Goal: Information Seeking & Learning: Learn about a topic

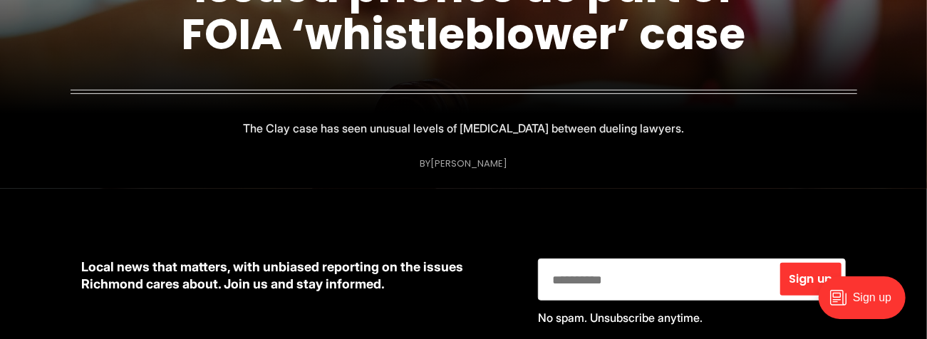
scroll to position [244, 0]
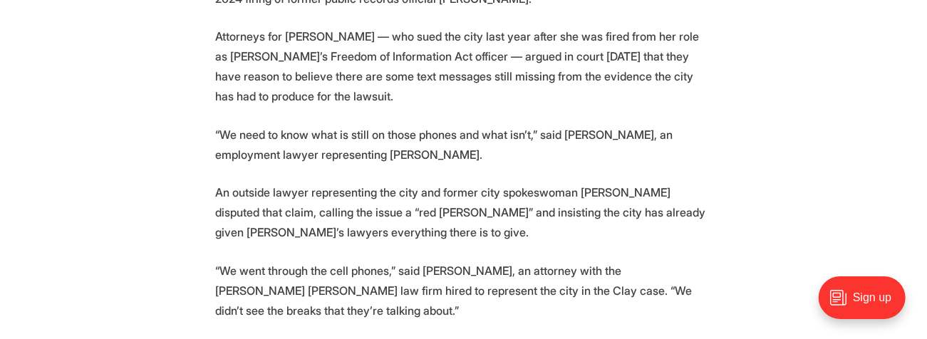
scroll to position [652, 0]
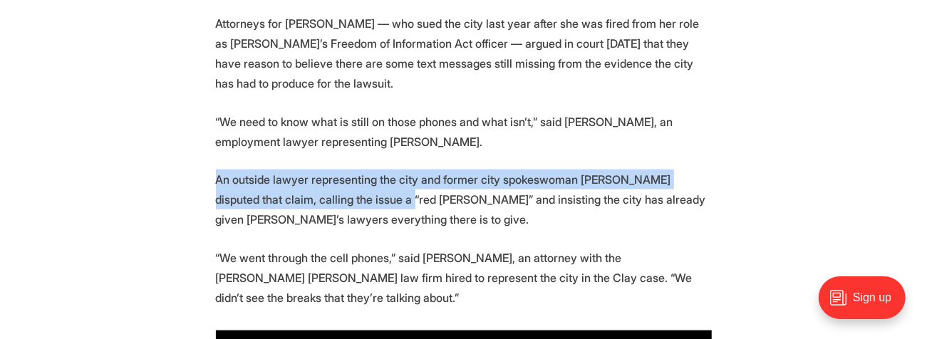
drag, startPoint x: 218, startPoint y: 181, endPoint x: 346, endPoint y: 205, distance: 129.7
click at [346, 205] on p "An outside lawyer representing the city and former city spokeswoman [PERSON_NAM…" at bounding box center [464, 200] width 496 height 60
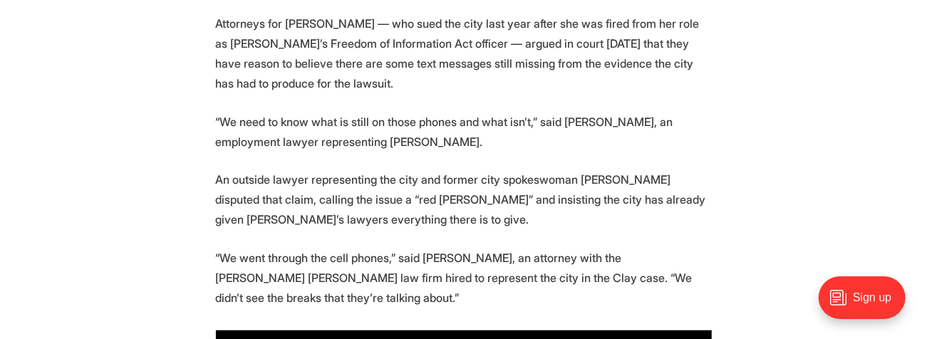
click at [384, 216] on p "An outside lawyer representing the city and former city spokeswoman [PERSON_NAM…" at bounding box center [464, 200] width 496 height 60
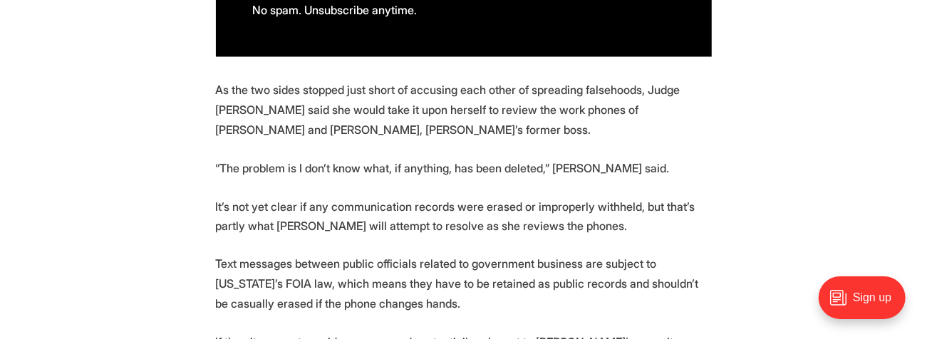
scroll to position [1181, 0]
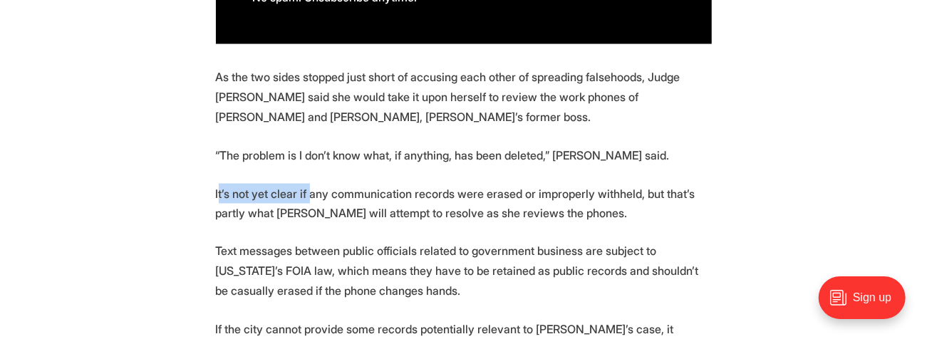
drag, startPoint x: 220, startPoint y: 194, endPoint x: 308, endPoint y: 197, distance: 88.5
click at [308, 197] on p "It’s not yet clear if any communication records were erased or improperly withh…" at bounding box center [464, 204] width 496 height 40
click at [309, 217] on p "It’s not yet clear if any communication records were erased or improperly withh…" at bounding box center [464, 204] width 496 height 40
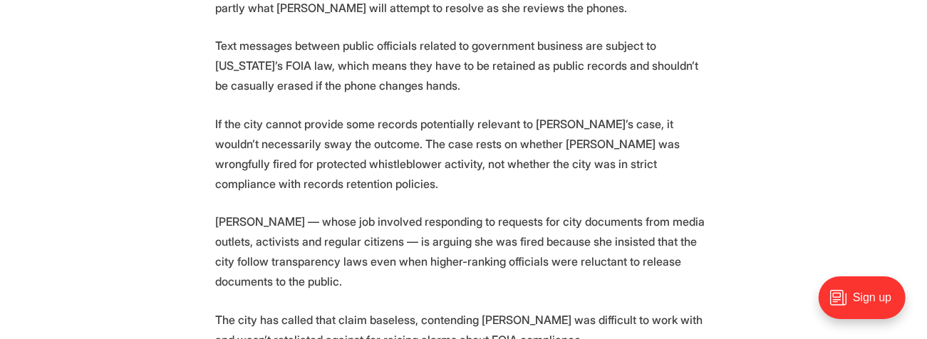
scroll to position [1384, 0]
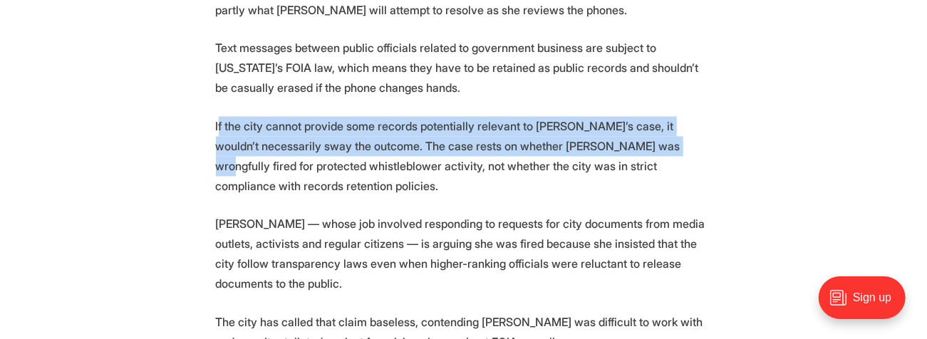
drag, startPoint x: 217, startPoint y: 128, endPoint x: 598, endPoint y: 138, distance: 380.8
click at [598, 138] on p "If the city cannot provide some records potentially relevant to Clay’s case, it…" at bounding box center [464, 157] width 496 height 80
click at [381, 132] on p "If the city cannot provide some records potentially relevant to Clay’s case, it…" at bounding box center [464, 157] width 496 height 80
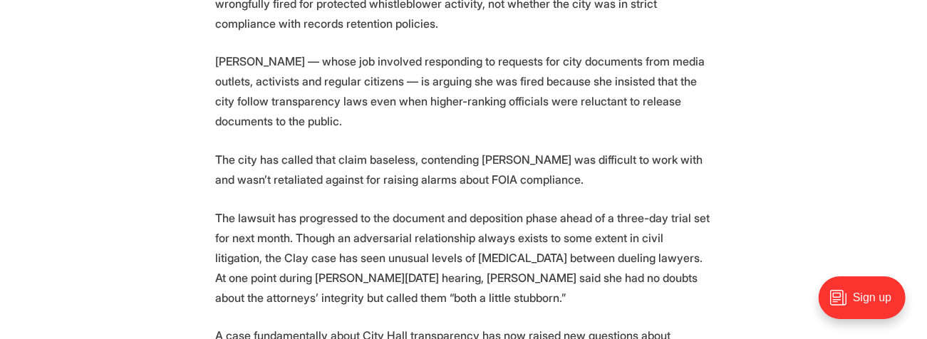
scroll to position [1588, 0]
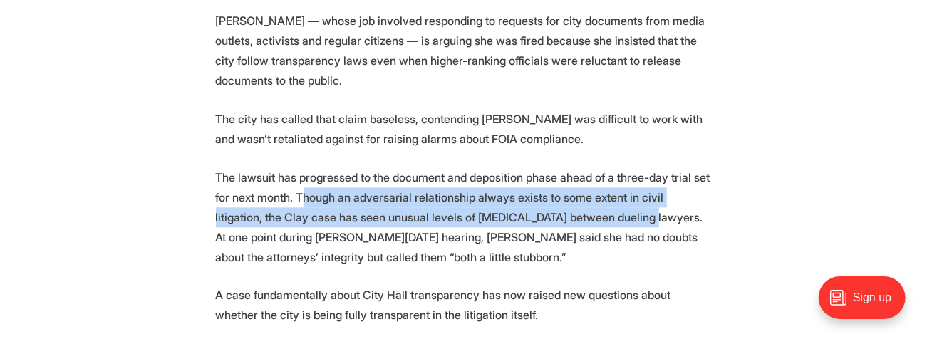
drag, startPoint x: 299, startPoint y: 174, endPoint x: 582, endPoint y: 202, distance: 284.3
click at [582, 202] on p "The lawsuit has progressed to the document and deposition phase ahead of a thre…" at bounding box center [464, 218] width 496 height 100
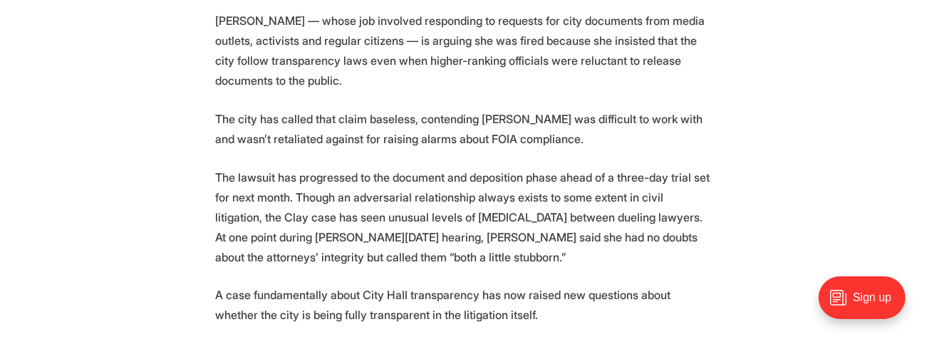
click at [274, 168] on p "The lawsuit has progressed to the document and deposition phase ahead of a thre…" at bounding box center [464, 218] width 496 height 100
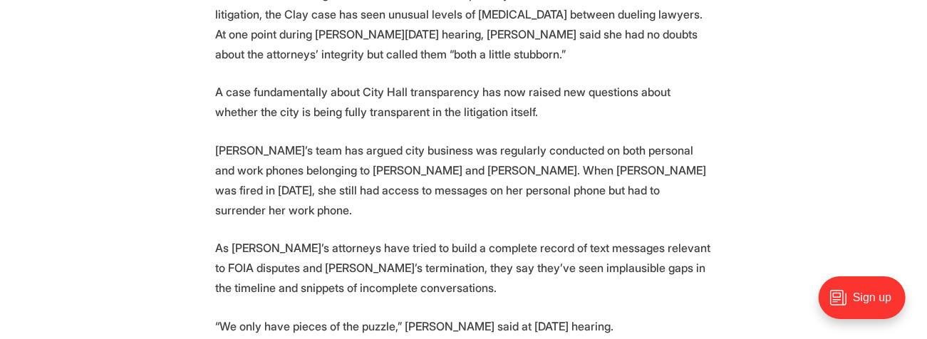
scroll to position [1792, 0]
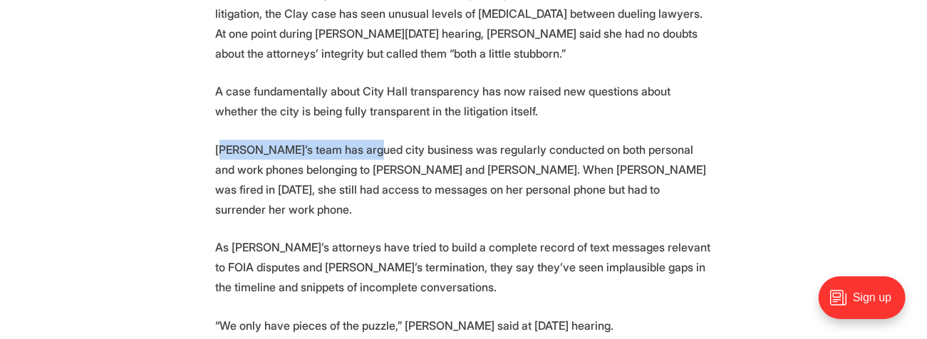
drag, startPoint x: 220, startPoint y: 131, endPoint x: 359, endPoint y: 133, distance: 139.0
click at [359, 140] on p "Clay’s team has argued city business was regularly conducted on both personal a…" at bounding box center [464, 180] width 496 height 80
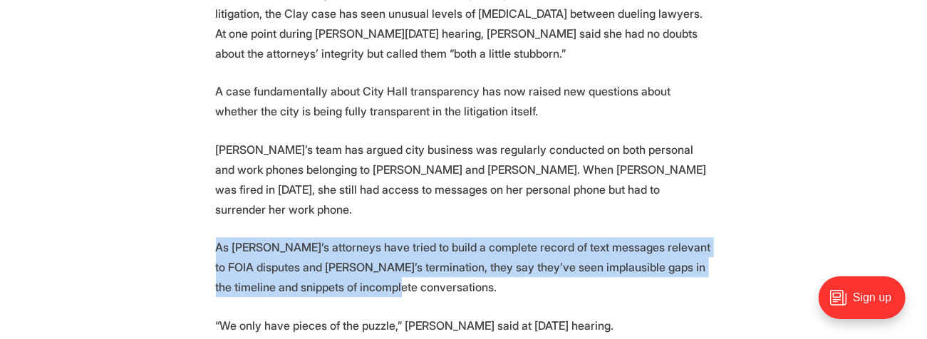
drag, startPoint x: 218, startPoint y: 207, endPoint x: 430, endPoint y: 243, distance: 214.7
click at [430, 243] on p "As Clay’s attorneys have tried to build a complete record of text messages rele…" at bounding box center [464, 267] width 496 height 60
click at [428, 245] on p "As Clay’s attorneys have tried to build a complete record of text messages rele…" at bounding box center [464, 267] width 496 height 60
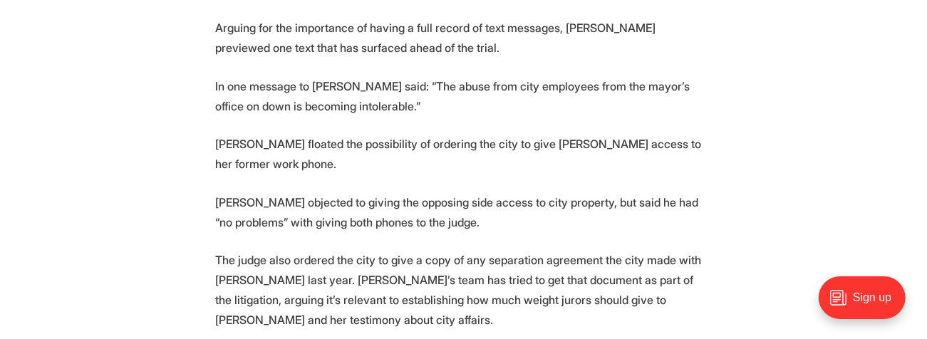
scroll to position [2281, 0]
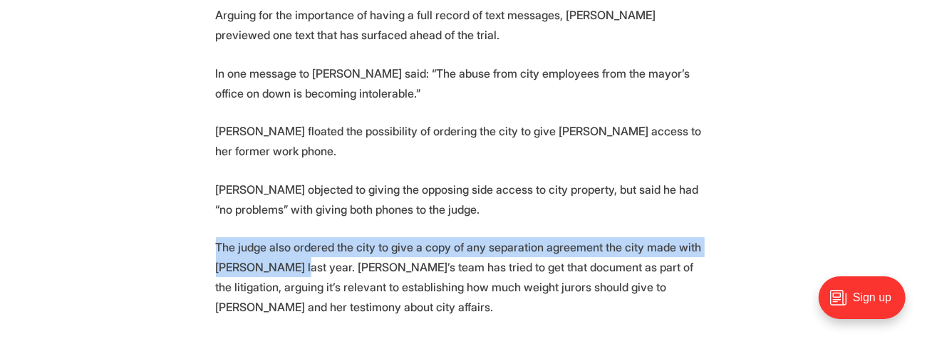
drag, startPoint x: 217, startPoint y: 185, endPoint x: 291, endPoint y: 202, distance: 76.1
click at [291, 237] on p "The judge also ordered the city to give a copy of any separation agreement the …" at bounding box center [464, 277] width 496 height 80
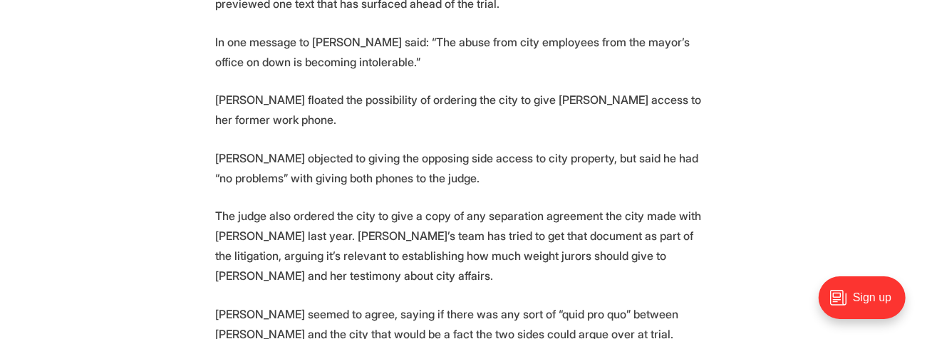
scroll to position [2362, 0]
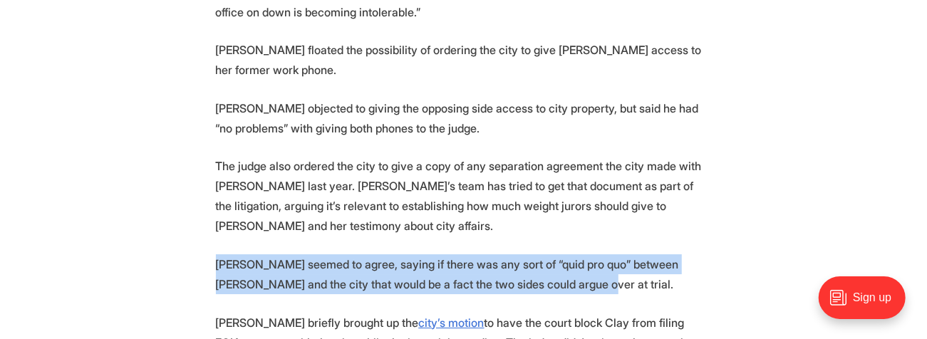
drag, startPoint x: 215, startPoint y: 205, endPoint x: 541, endPoint y: 230, distance: 326.7
click at [529, 254] on p "Cardwell seemed to agree, saying if there was any sort of “quid pro quo” betwee…" at bounding box center [464, 274] width 496 height 40
click at [542, 254] on p "Cardwell seemed to agree, saying if there was any sort of “quid pro quo” betwee…" at bounding box center [464, 274] width 496 height 40
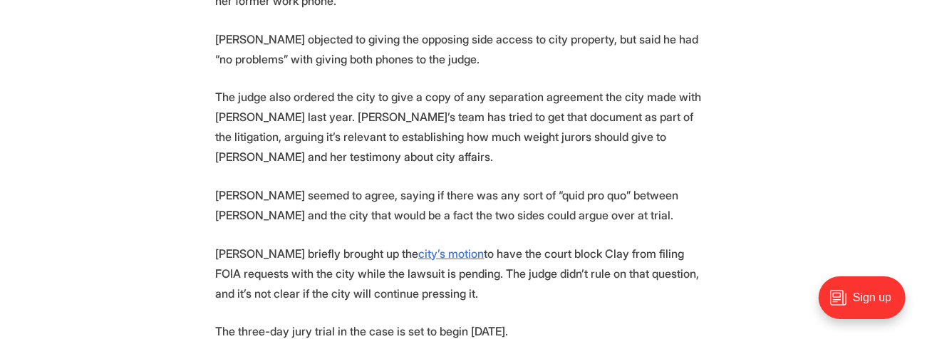
scroll to position [2444, 0]
